Goal: Transaction & Acquisition: Book appointment/travel/reservation

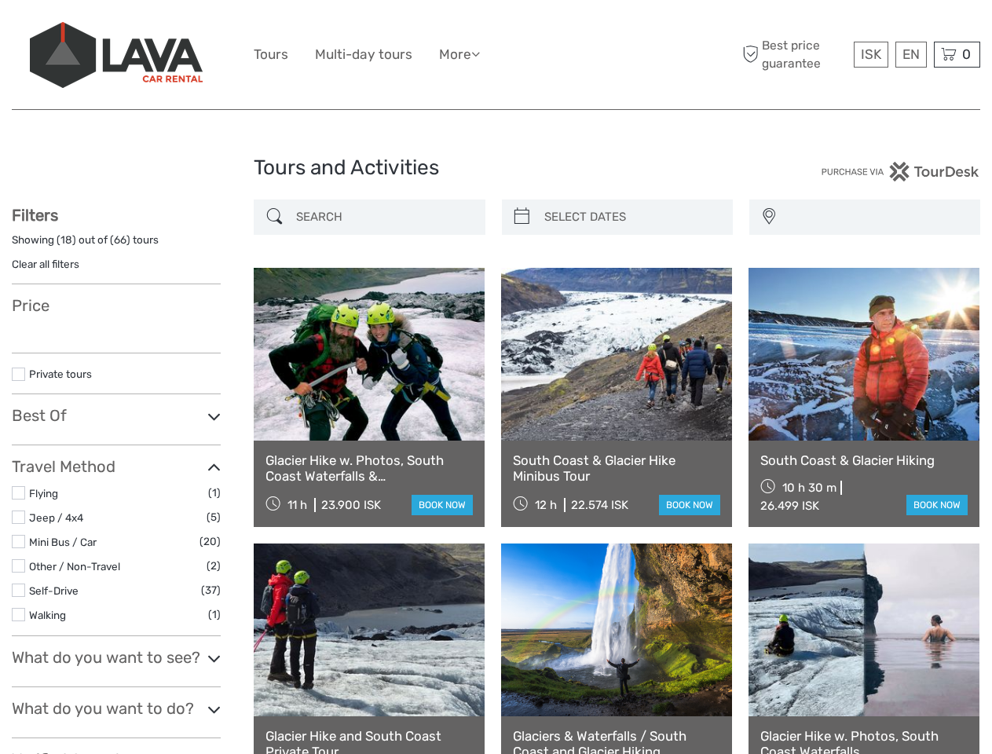
select select
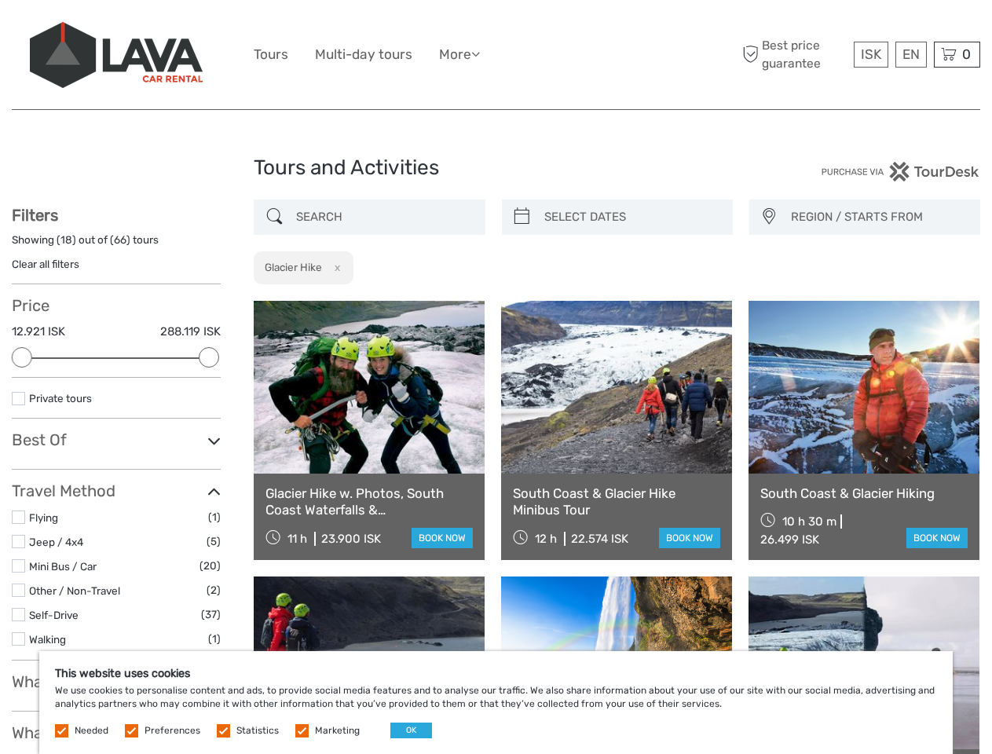
click at [495, 55] on ul "Tours Multi-day tours More Food & drink Travel Articles Back to [GEOGRAPHIC_DAT…" at bounding box center [379, 54] width 250 height 23
click at [461, 54] on link "More" at bounding box center [459, 54] width 41 height 23
click at [480, 53] on icon at bounding box center [475, 53] width 9 height 13
click at [870, 54] on span "ISK" at bounding box center [871, 54] width 20 height 16
click at [910, 54] on div "EN English Español Deutsch" at bounding box center [910, 55] width 31 height 26
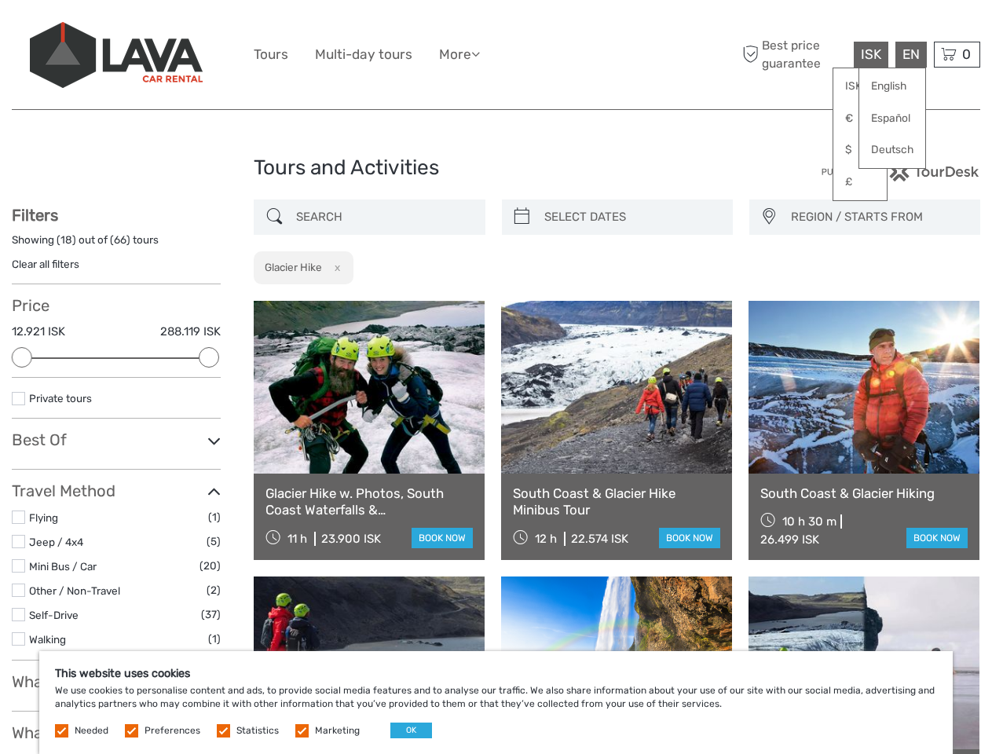
click at [956, 54] on div "0 Items Total 0 ISK Checkout The shopping cart is empty." at bounding box center [957, 55] width 46 height 26
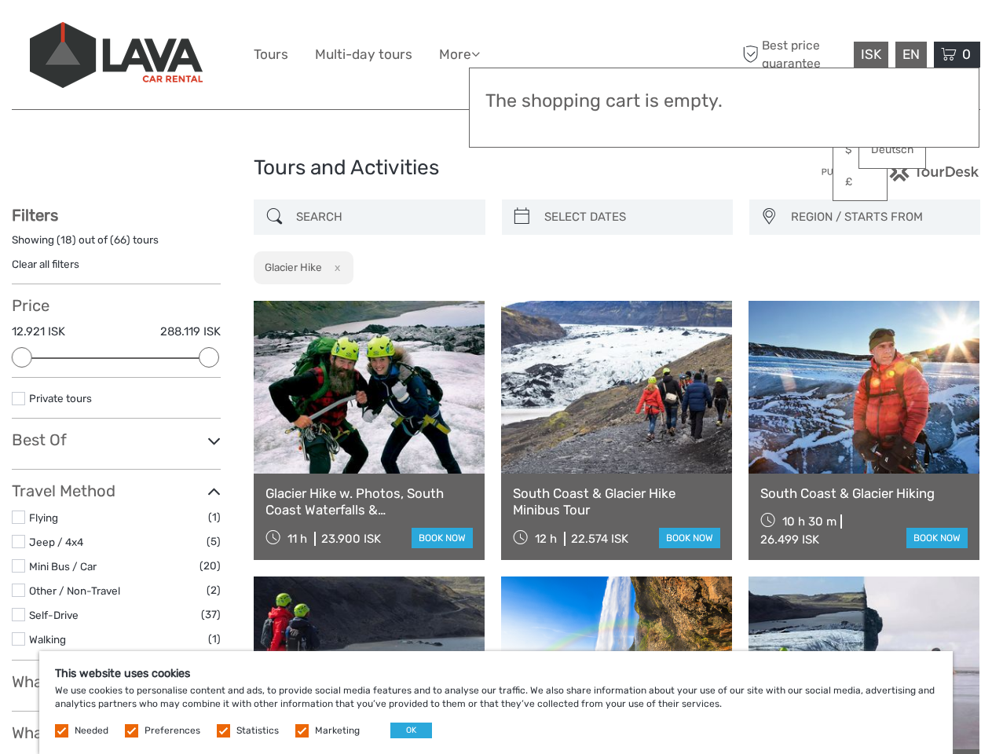
click at [22, 357] on div at bounding box center [22, 357] width 20 height 20
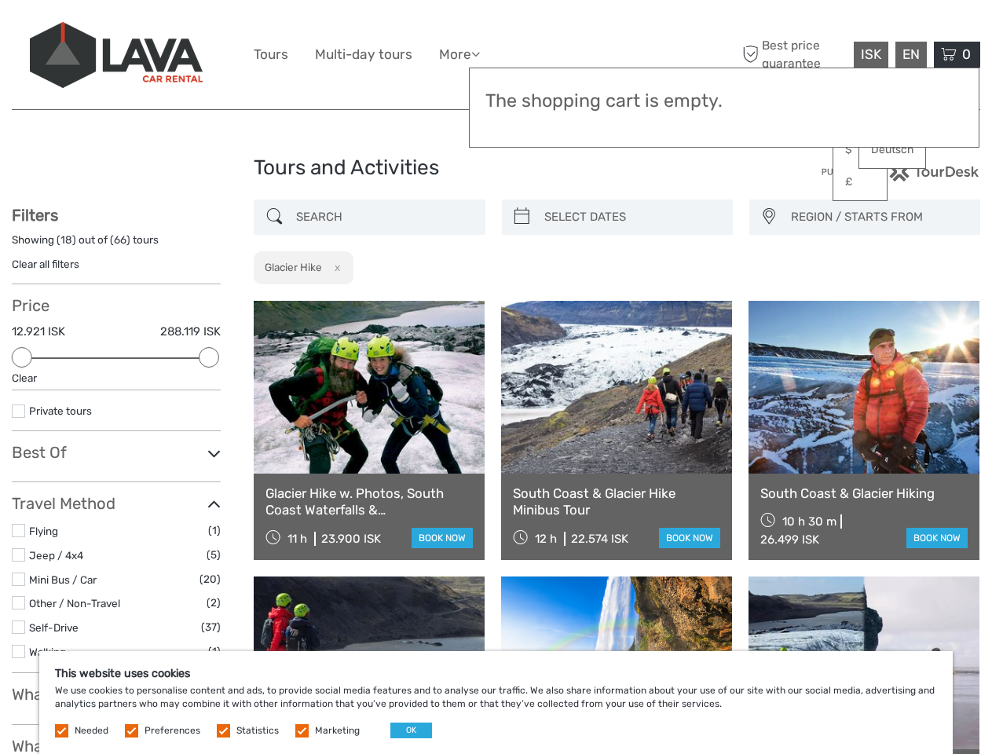
click at [209, 402] on div "Private tours" at bounding box center [116, 416] width 209 height 29
click at [521, 301] on link at bounding box center [616, 387] width 231 height 173
click at [631, 301] on link at bounding box center [616, 387] width 231 height 173
